Goal: Task Accomplishment & Management: Manage account settings

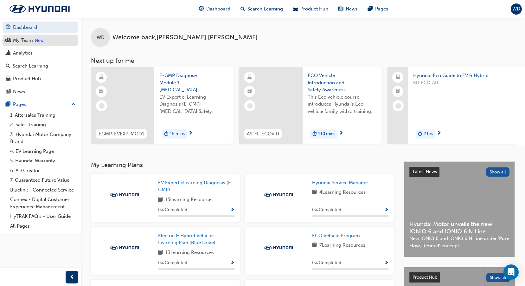
click at [19, 38] on div "My Team" at bounding box center [23, 40] width 20 height 7
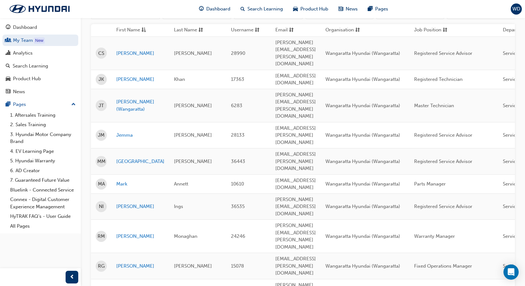
scroll to position [95, 0]
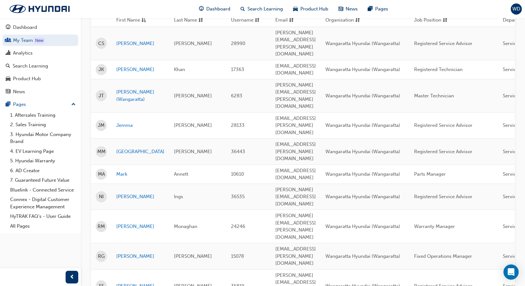
click at [174, 122] on span "[PERSON_NAME]" at bounding box center [193, 125] width 38 height 6
click at [123, 122] on link "Jemma" at bounding box center [140, 125] width 48 height 7
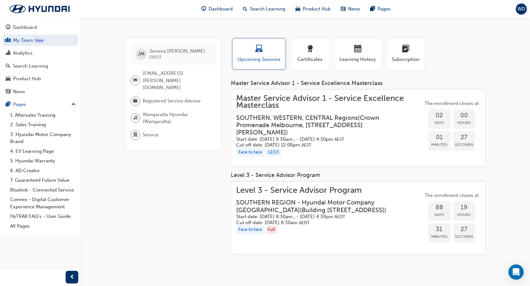
click at [367, 97] on span "Master Service Advisor 1 - Service Excellence Masterclass" at bounding box center [329, 102] width 187 height 14
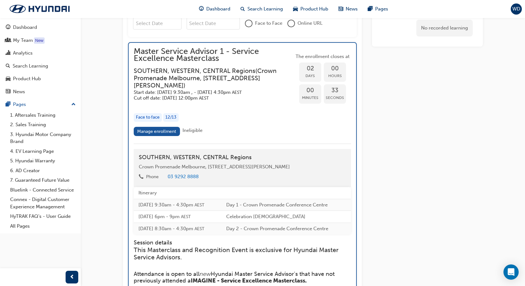
scroll to position [584, 0]
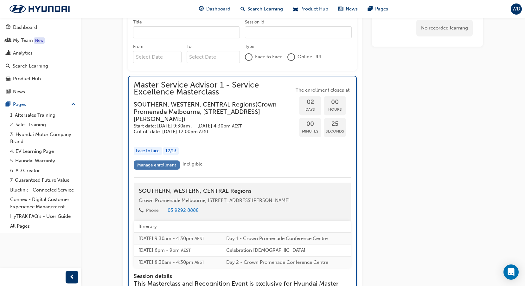
click at [159, 165] on link "Manage enrollment" at bounding box center [157, 164] width 46 height 9
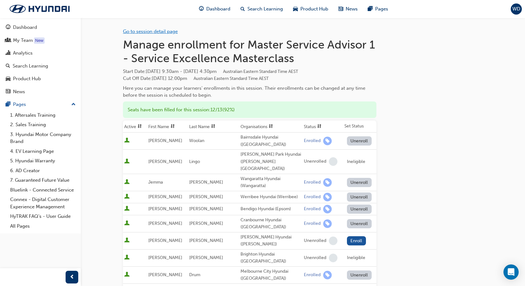
click at [174, 34] on link "Go to session detail page" at bounding box center [150, 32] width 55 height 6
